Goal: Information Seeking & Learning: Learn about a topic

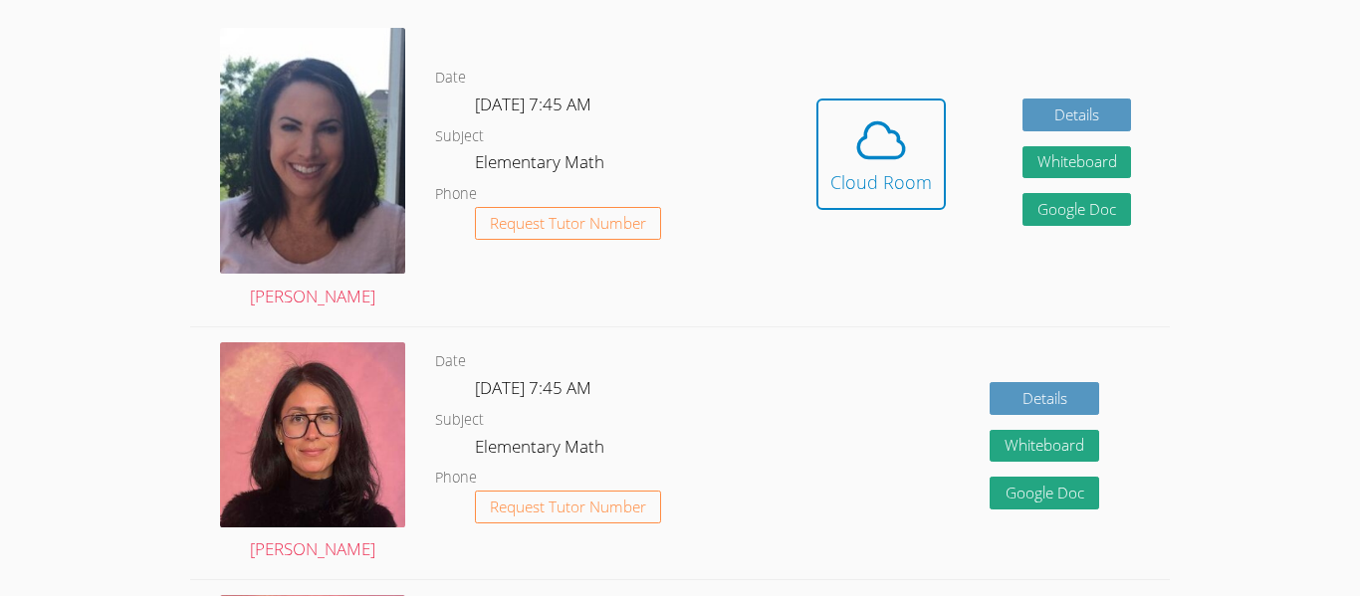
scroll to position [474, 0]
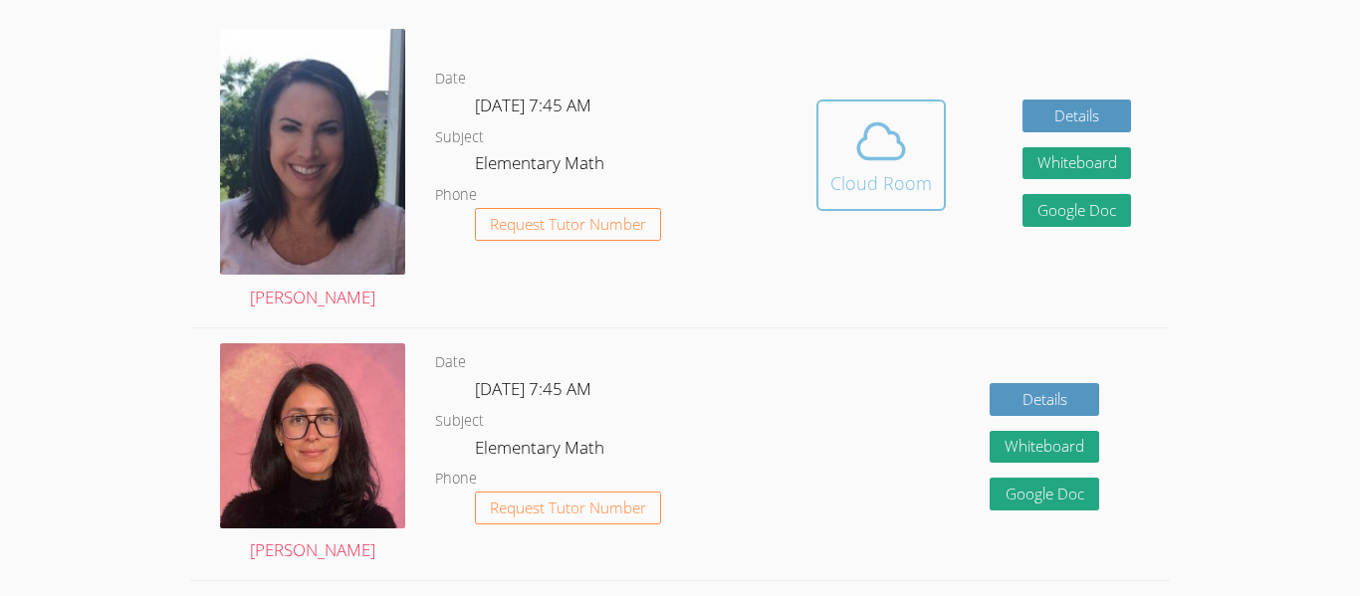
click at [854, 209] on button "Cloud Room" at bounding box center [880, 155] width 129 height 111
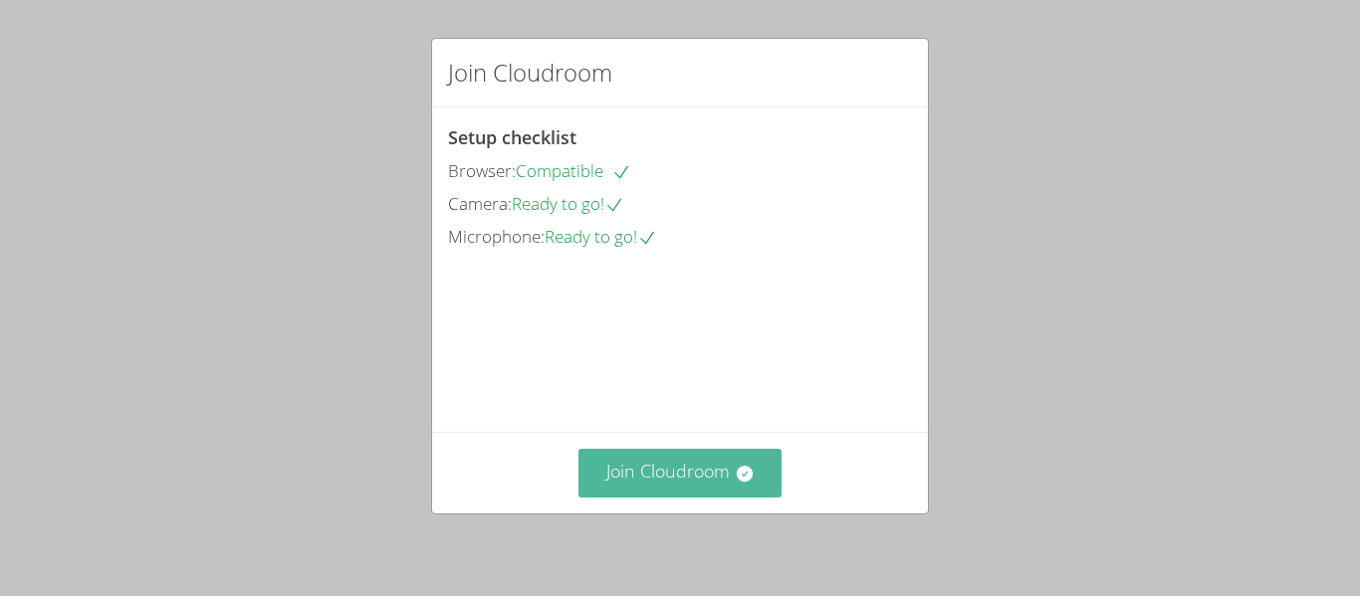
click at [709, 468] on button "Join Cloudroom" at bounding box center [680, 473] width 204 height 49
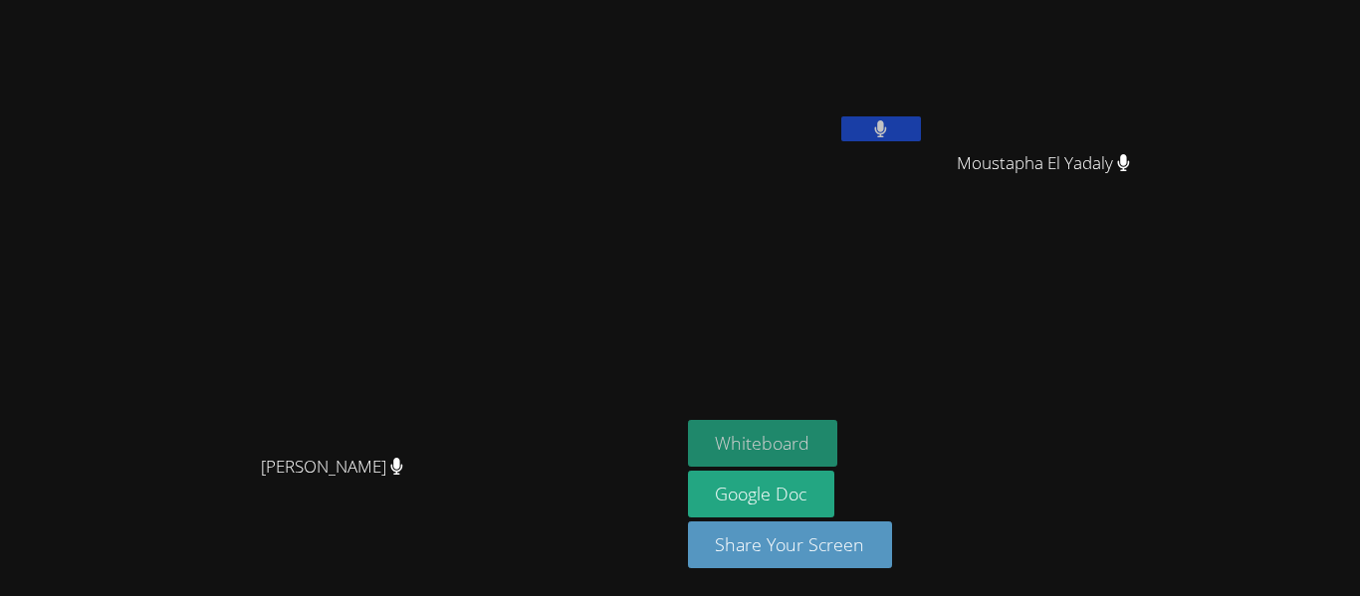
click at [838, 454] on button "Whiteboard" at bounding box center [763, 443] width 150 height 47
click at [921, 143] on div at bounding box center [881, 131] width 80 height 30
click at [921, 128] on button at bounding box center [881, 128] width 80 height 25
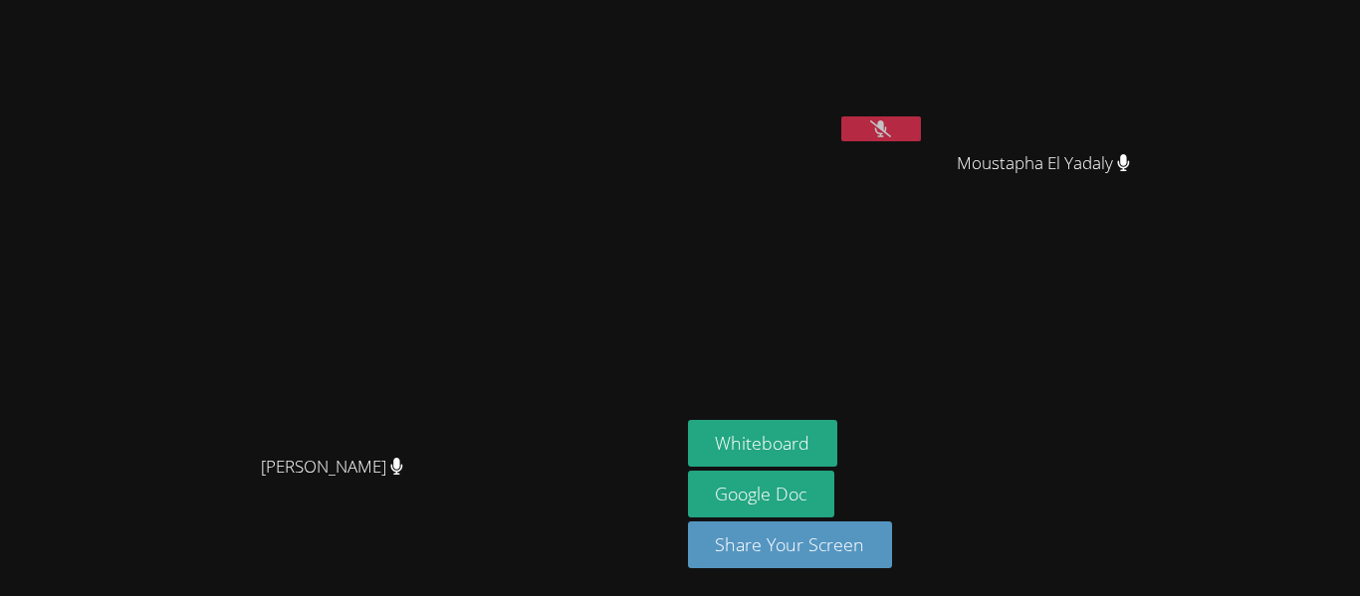
click at [891, 124] on icon at bounding box center [880, 128] width 21 height 17
click at [921, 122] on button at bounding box center [881, 128] width 80 height 25
click at [921, 124] on button at bounding box center [881, 128] width 80 height 25
click at [925, 118] on video at bounding box center [806, 74] width 237 height 133
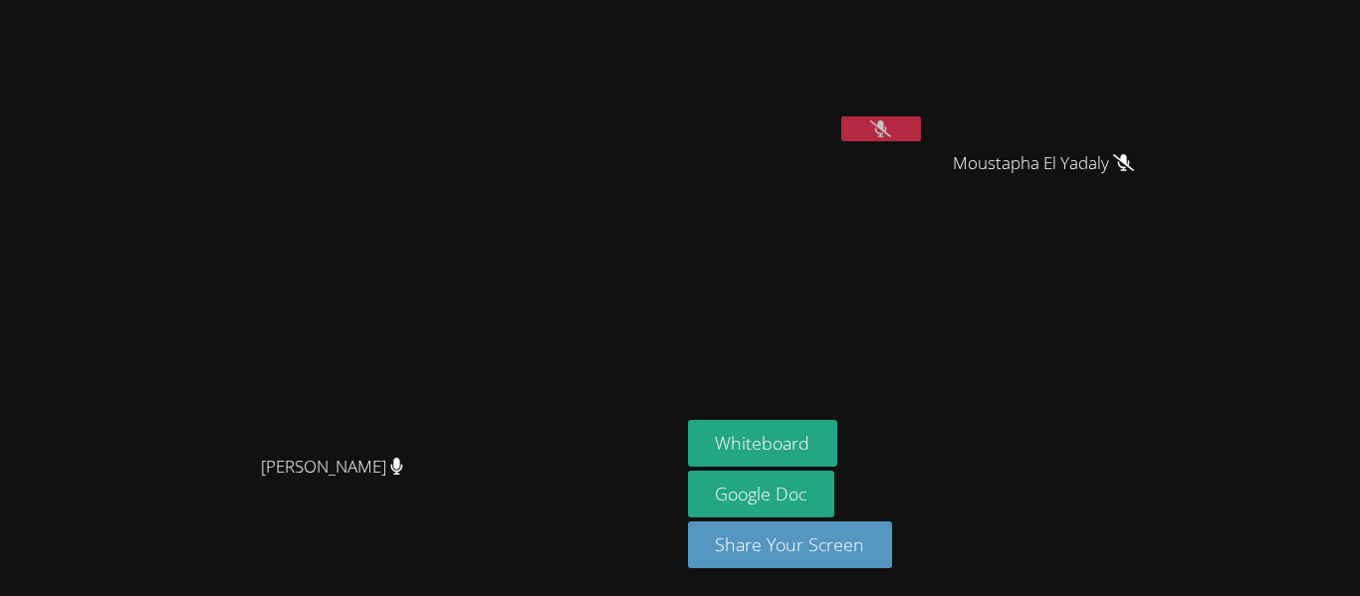
click at [921, 116] on button at bounding box center [881, 128] width 80 height 25
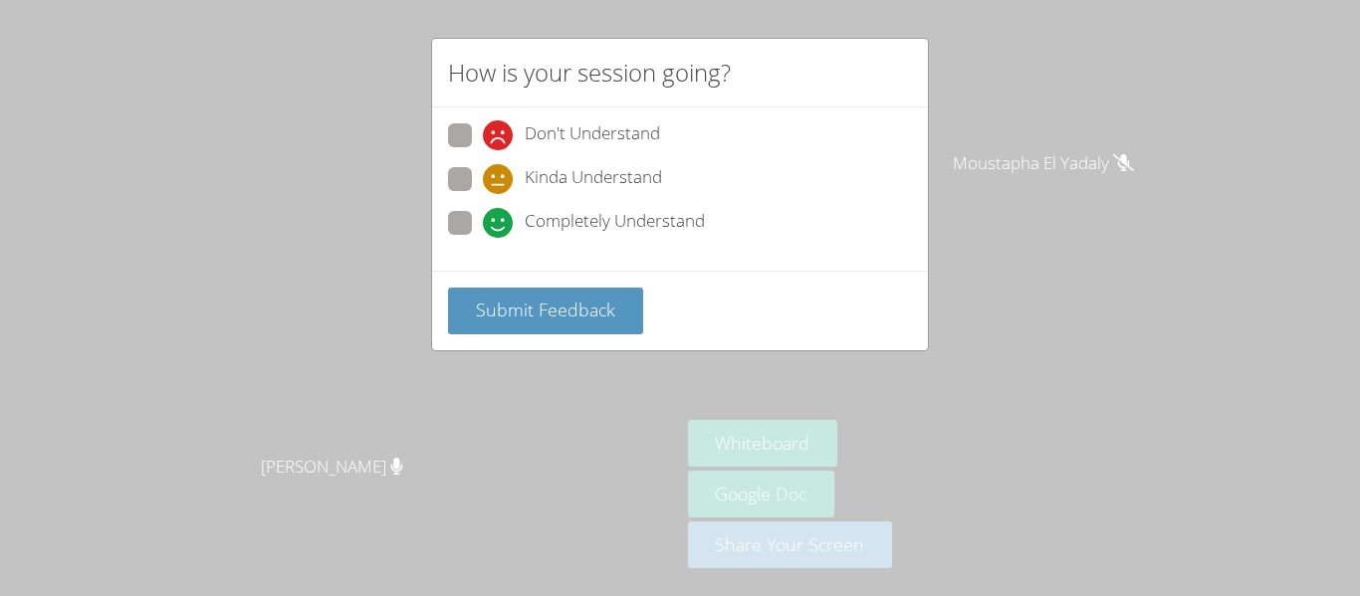
click at [483, 194] on span at bounding box center [483, 194] width 0 height 0
click at [483, 174] on input "Kinda Understand" at bounding box center [491, 175] width 17 height 17
radio input "true"
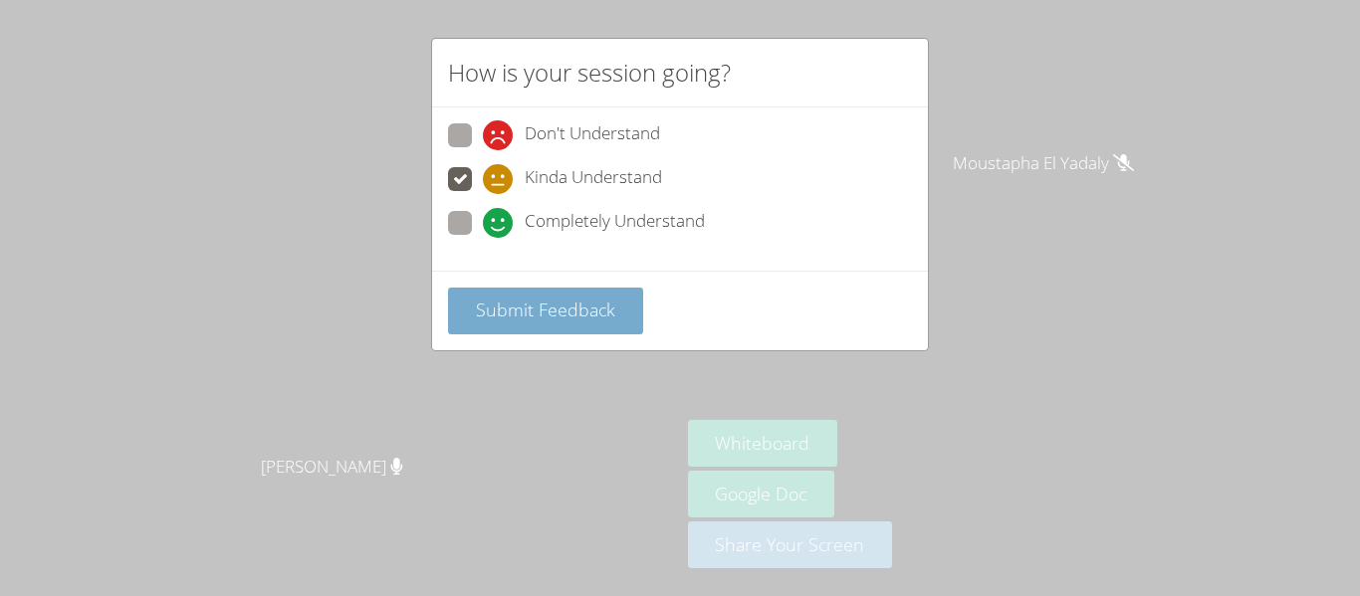
click at [530, 296] on button "Submit Feedback" at bounding box center [545, 311] width 195 height 47
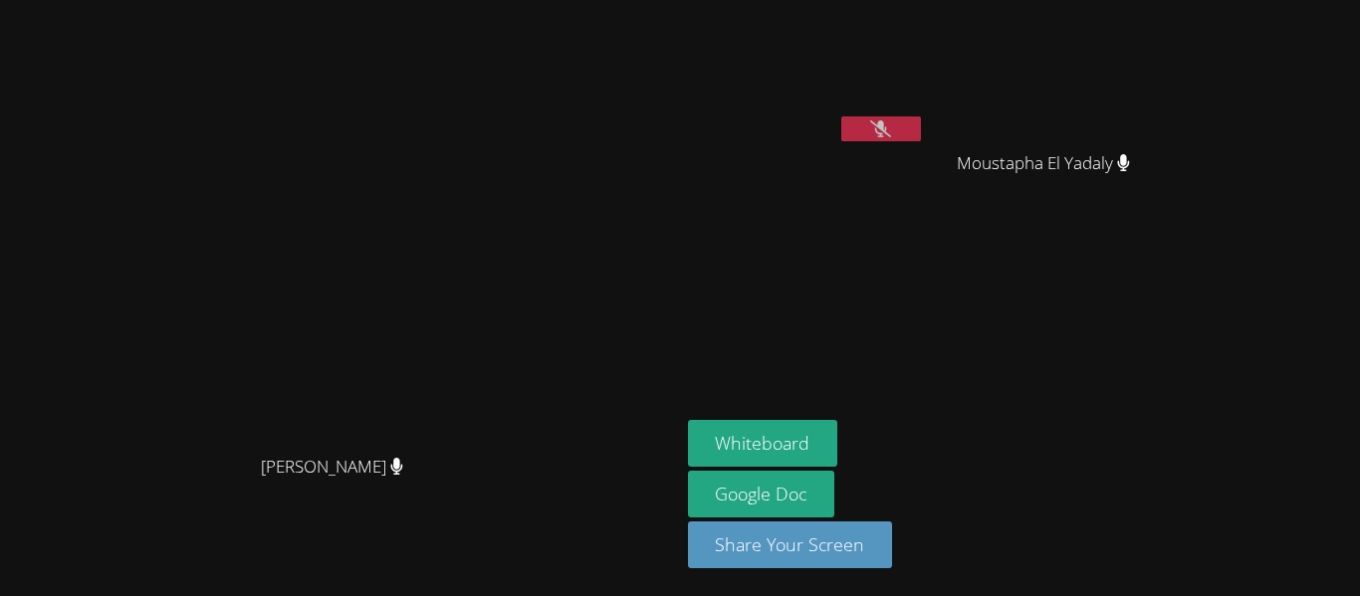
click at [921, 121] on button at bounding box center [881, 128] width 80 height 25
